Goal: Information Seeking & Learning: Learn about a topic

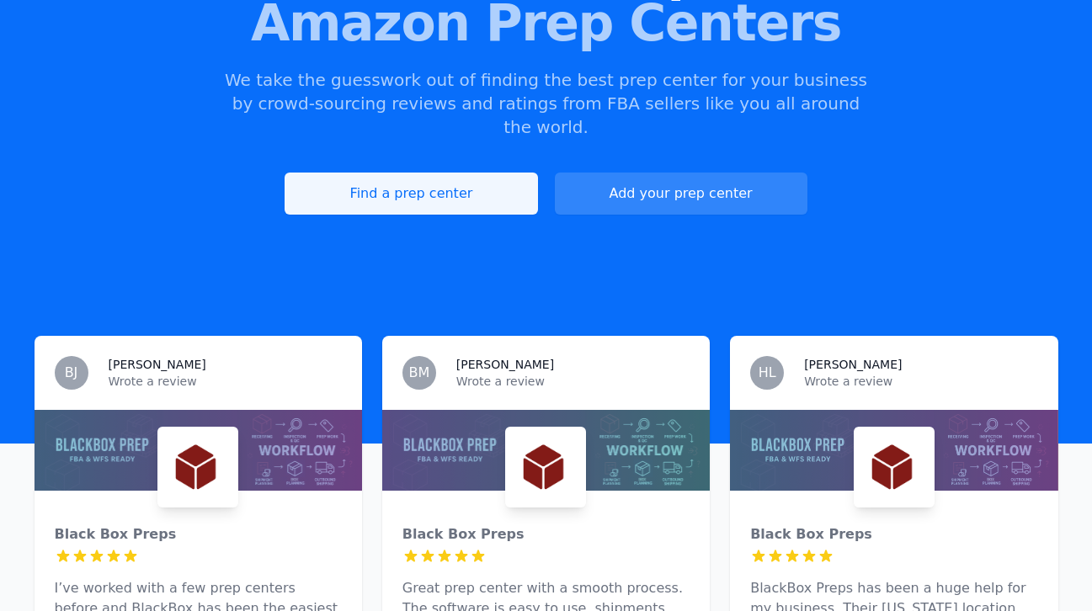
scroll to position [228, 0]
click at [458, 173] on link "Find a prep center" at bounding box center [410, 194] width 252 height 42
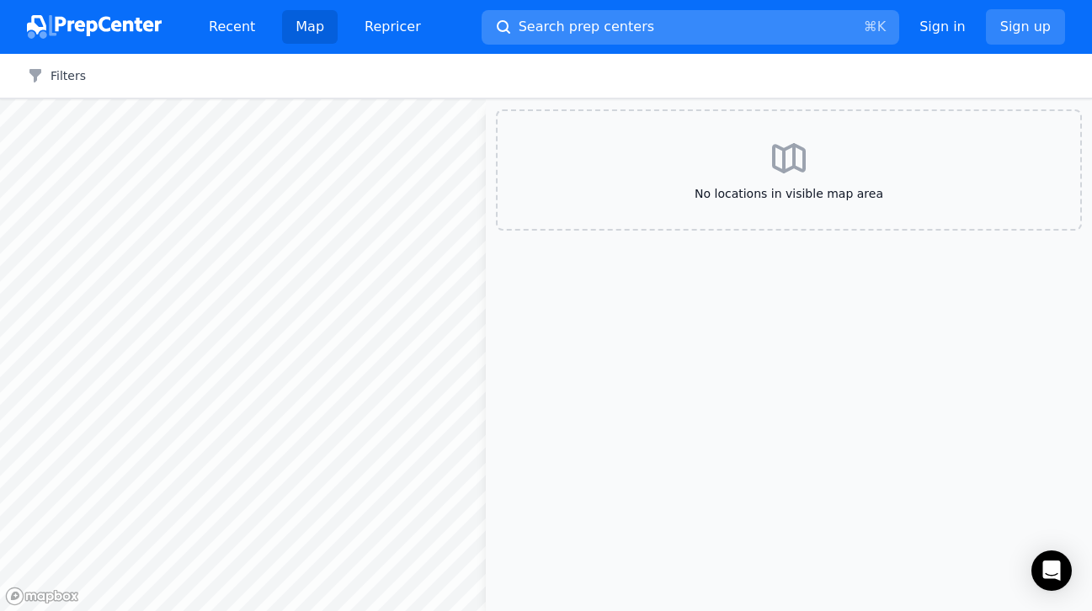
click at [636, 33] on button "Search prep centers ⌘ K" at bounding box center [689, 27] width 417 height 35
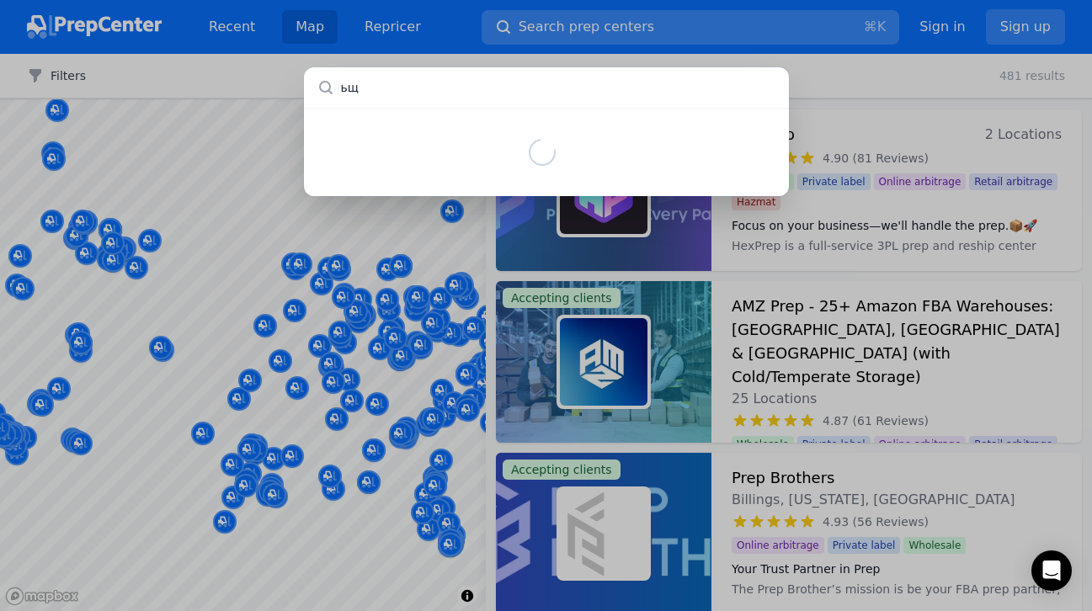
type input "ь"
type input "[US_STATE]"
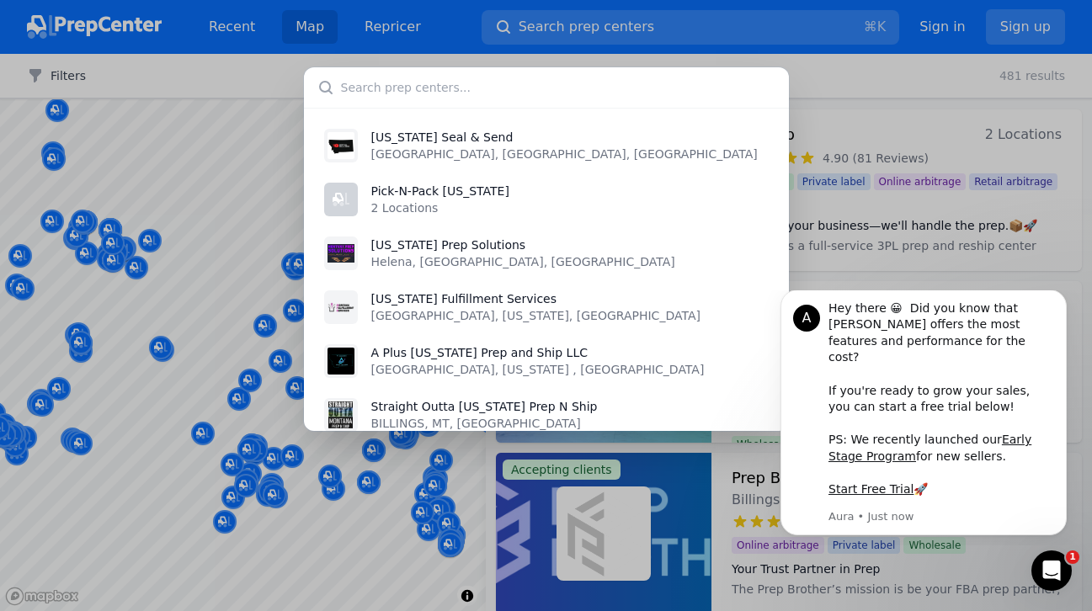
click at [237, 77] on div "[US_STATE] Seal & [GEOGRAPHIC_DATA], [GEOGRAPHIC_DATA], [GEOGRAPHIC_DATA] Pick-…" at bounding box center [546, 305] width 1092 height 611
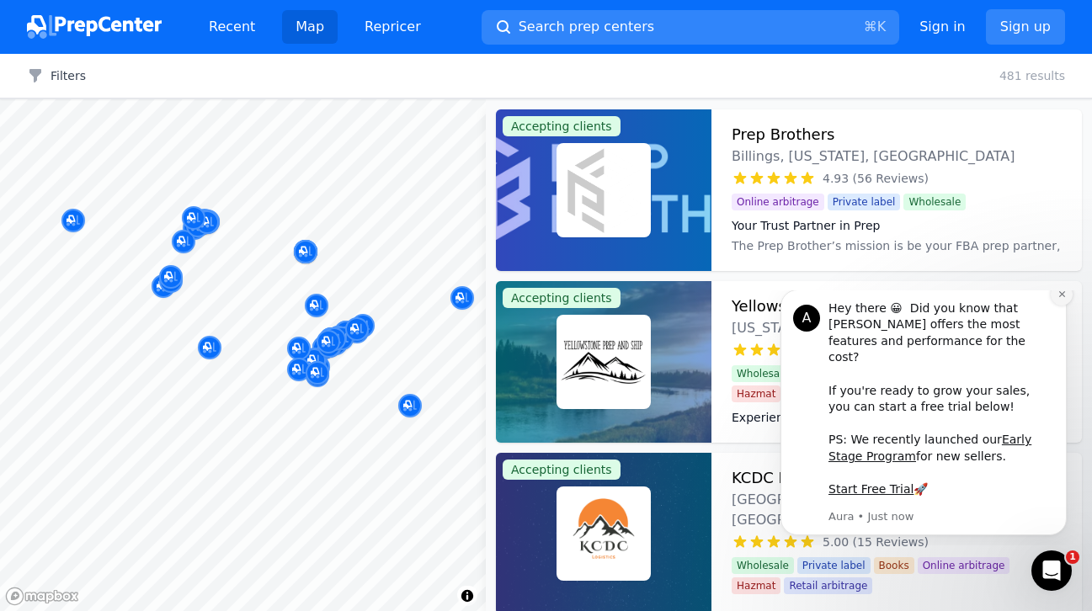
click at [1059, 299] on icon "Dismiss notification" at bounding box center [1061, 294] width 9 height 9
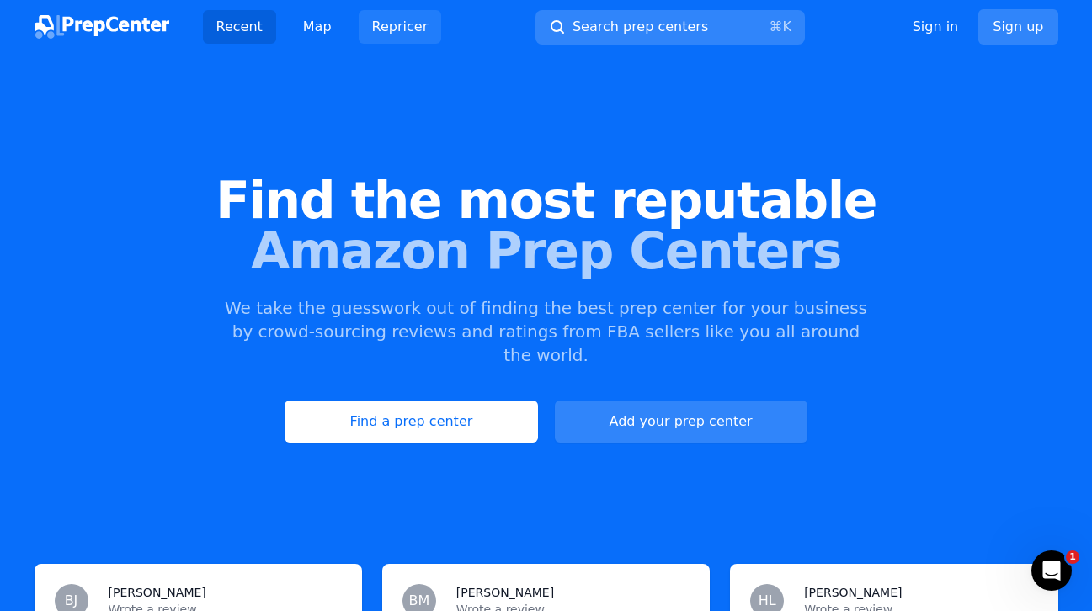
click at [392, 24] on link "Repricer" at bounding box center [400, 27] width 83 height 34
click at [130, 26] on img at bounding box center [102, 27] width 135 height 24
click at [306, 29] on link "Map" at bounding box center [318, 27] width 56 height 34
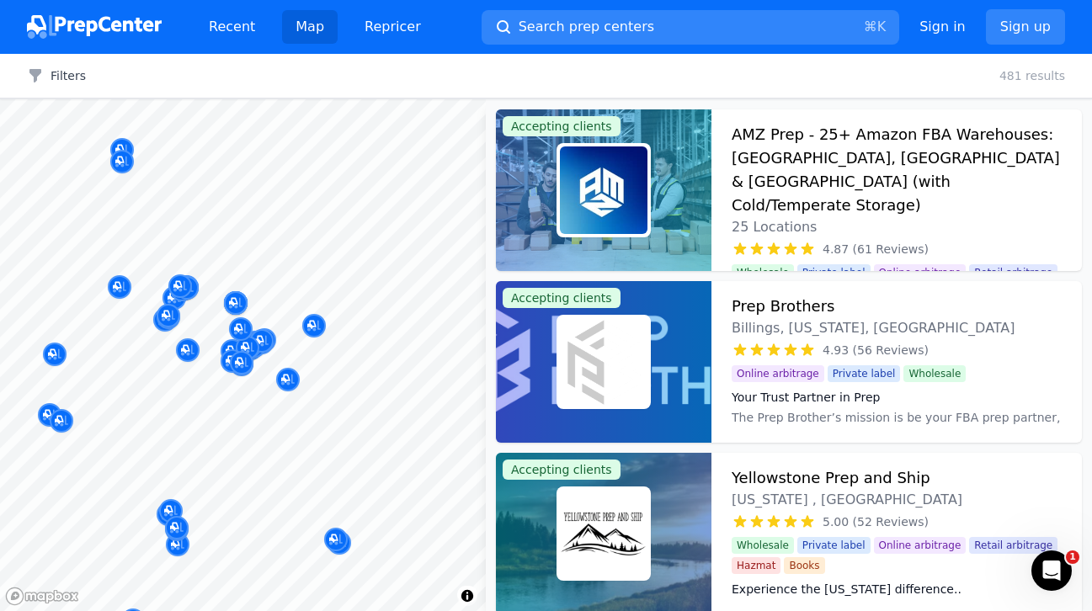
click at [267, 306] on div "Wild West Prep & Ship Miles City, [GEOGRAPHIC_DATA], [GEOGRAPHIC_DATA] 5.00 (9 …" at bounding box center [313, 248] width 323 height 131
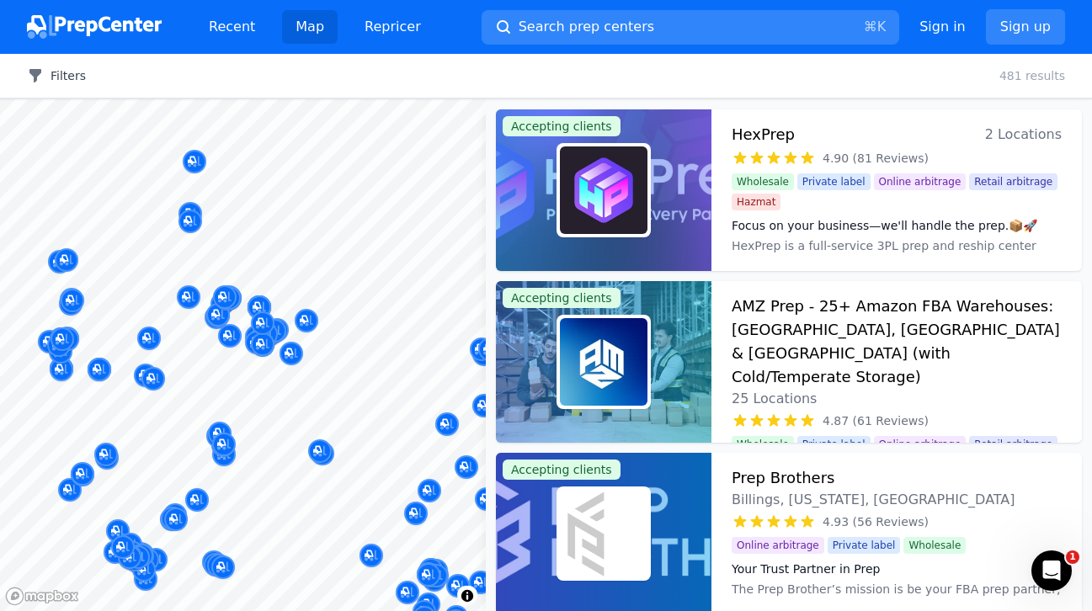
click at [61, 71] on button "Filters" at bounding box center [56, 75] width 59 height 17
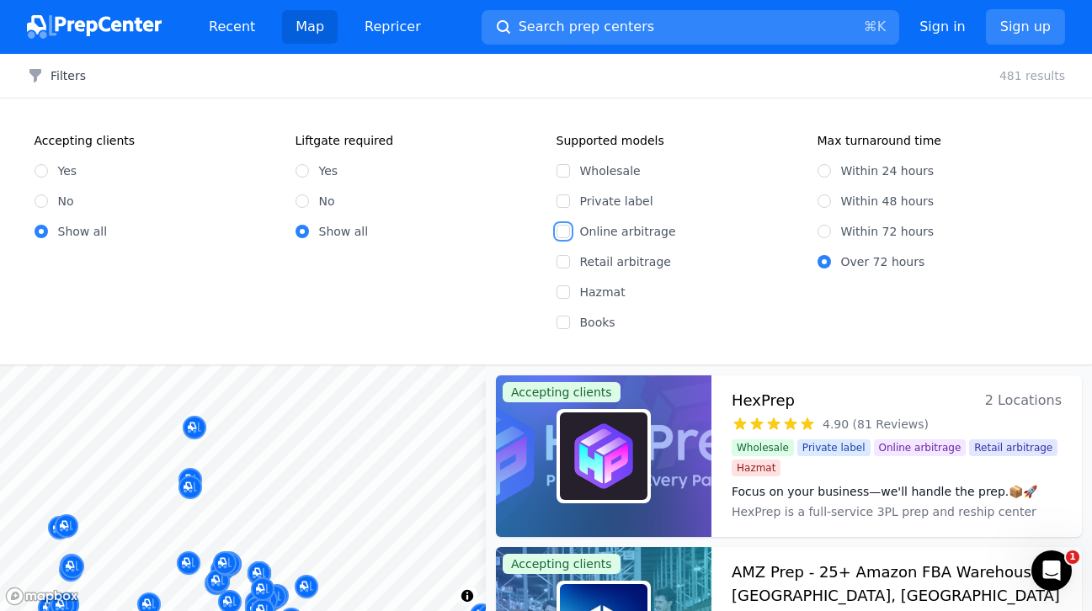
click at [566, 229] on input "Online arbitrage" at bounding box center [562, 231] width 13 height 13
checkbox input "true"
click at [39, 175] on input "Yes" at bounding box center [41, 170] width 13 height 13
radio input "true"
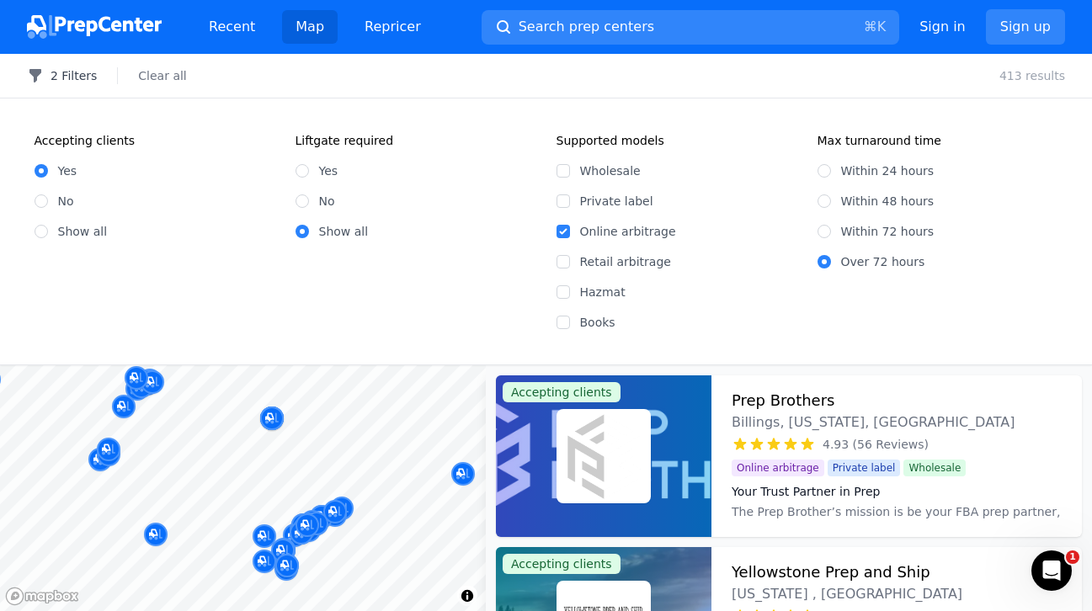
click at [77, 81] on button "2 Filters" at bounding box center [62, 75] width 70 height 17
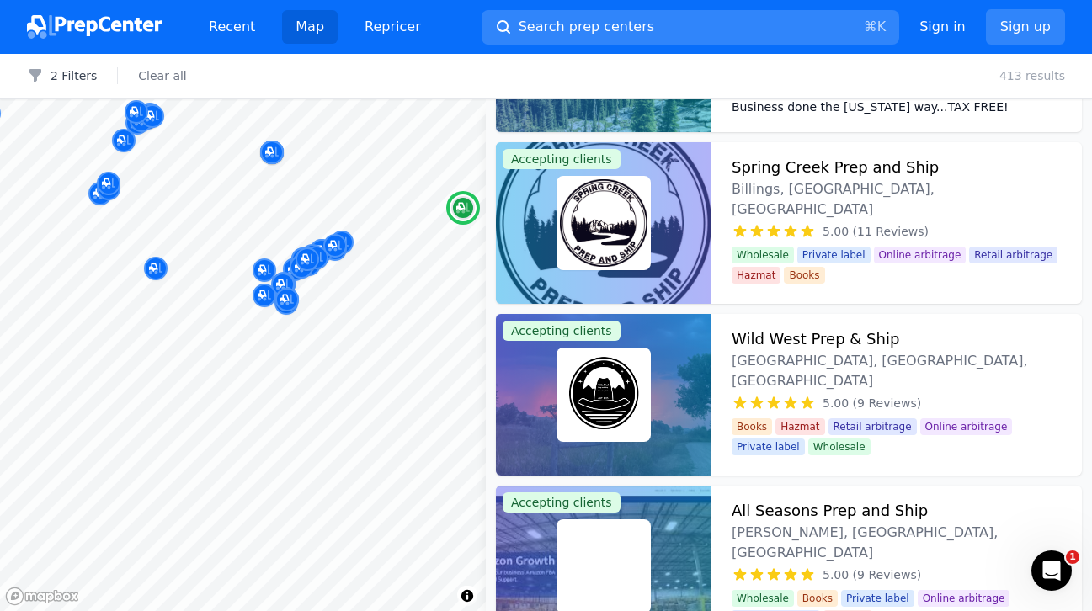
scroll to position [991, 0]
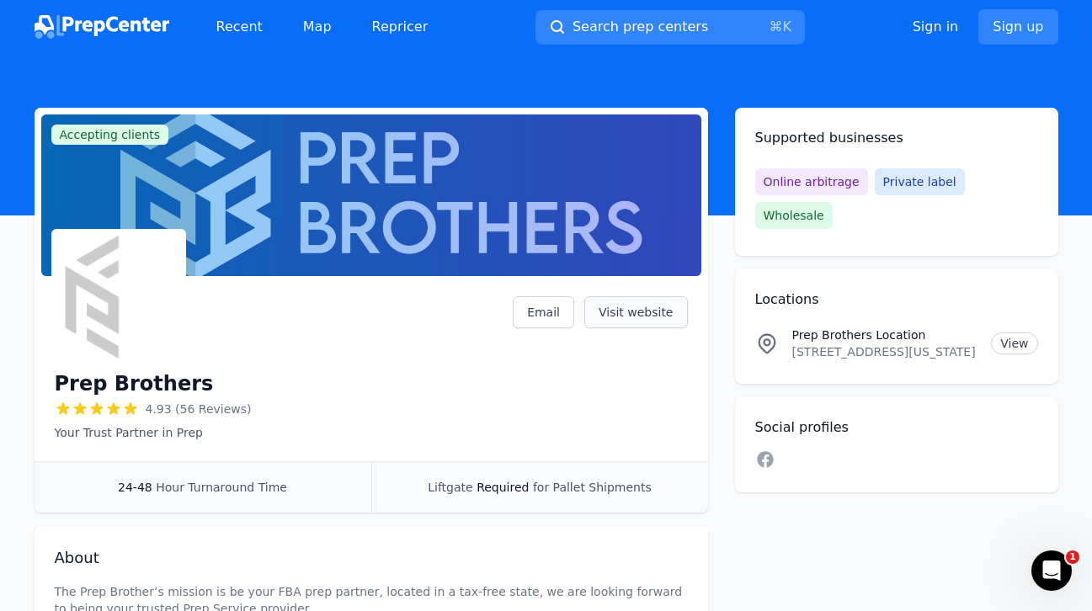
click at [635, 315] on link "Visit website" at bounding box center [636, 312] width 104 height 32
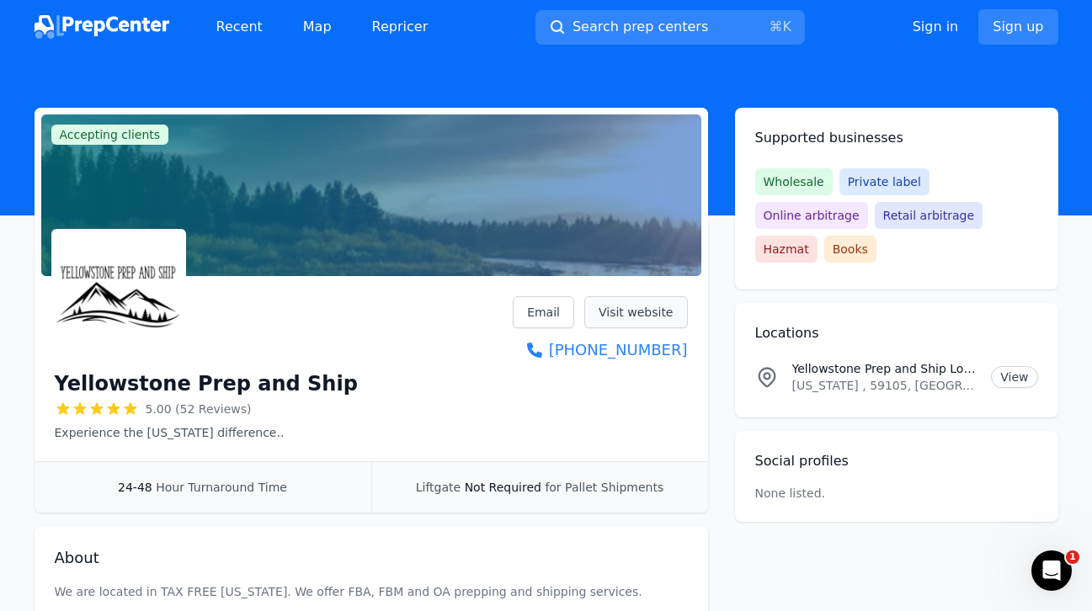
click at [658, 315] on link "Visit website" at bounding box center [636, 312] width 104 height 32
